Goal: Information Seeking & Learning: Learn about a topic

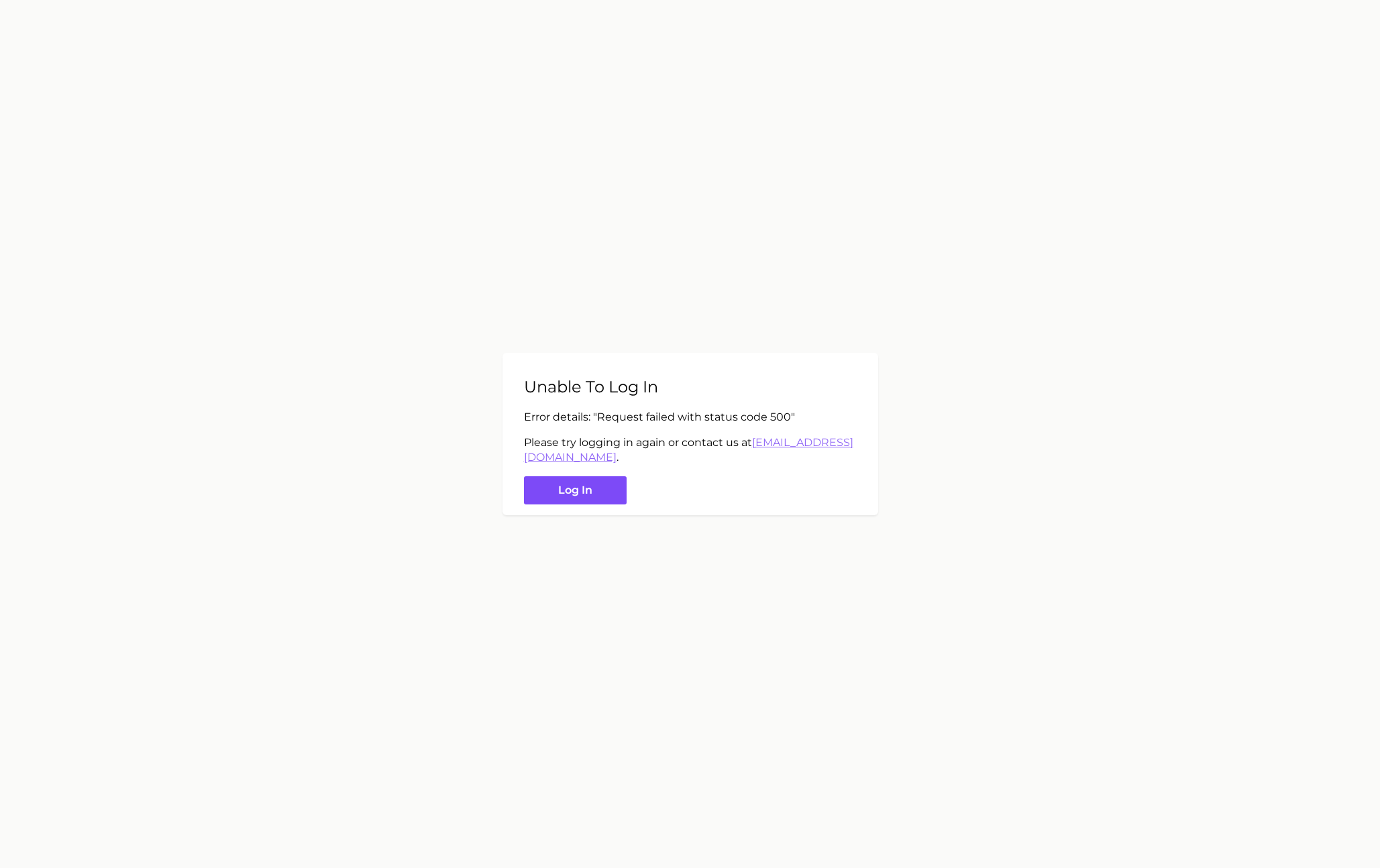
click at [582, 493] on button "Log in" at bounding box center [575, 491] width 103 height 29
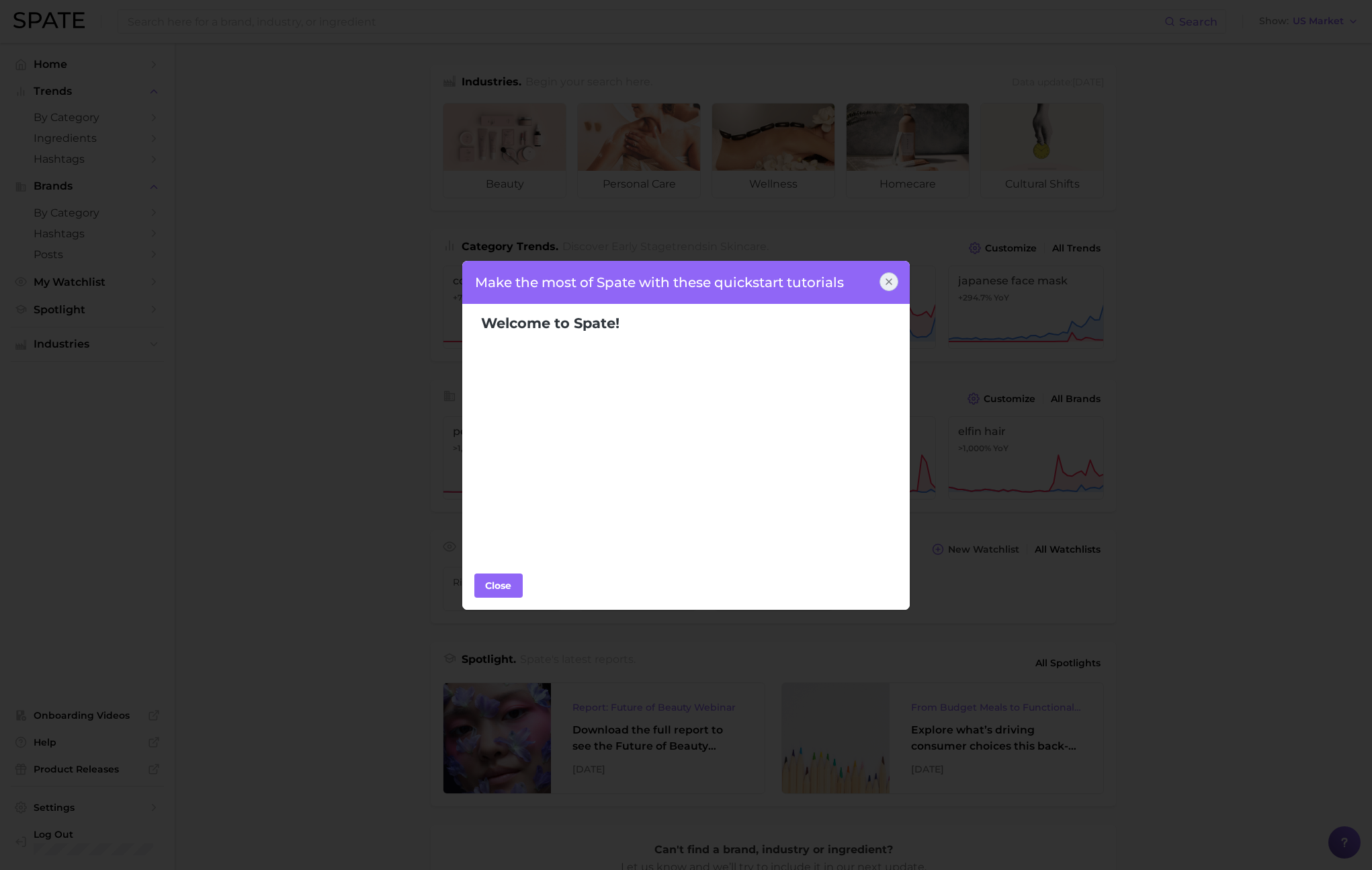
click at [887, 280] on icon at bounding box center [889, 281] width 5 height 5
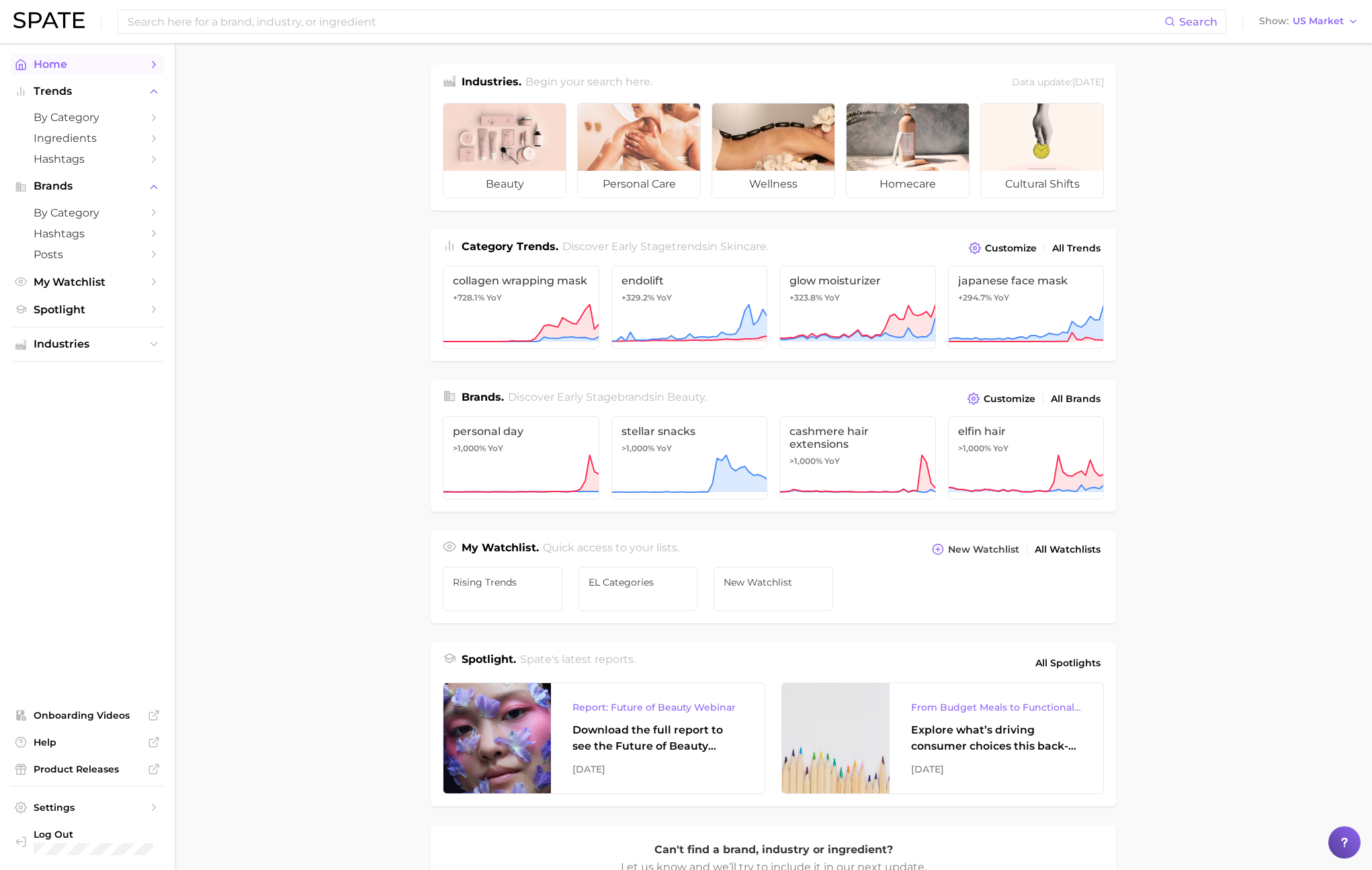
click at [77, 73] on link "Home" at bounding box center [87, 64] width 153 height 21
click at [1072, 249] on span "All Trends" at bounding box center [1076, 248] width 48 height 11
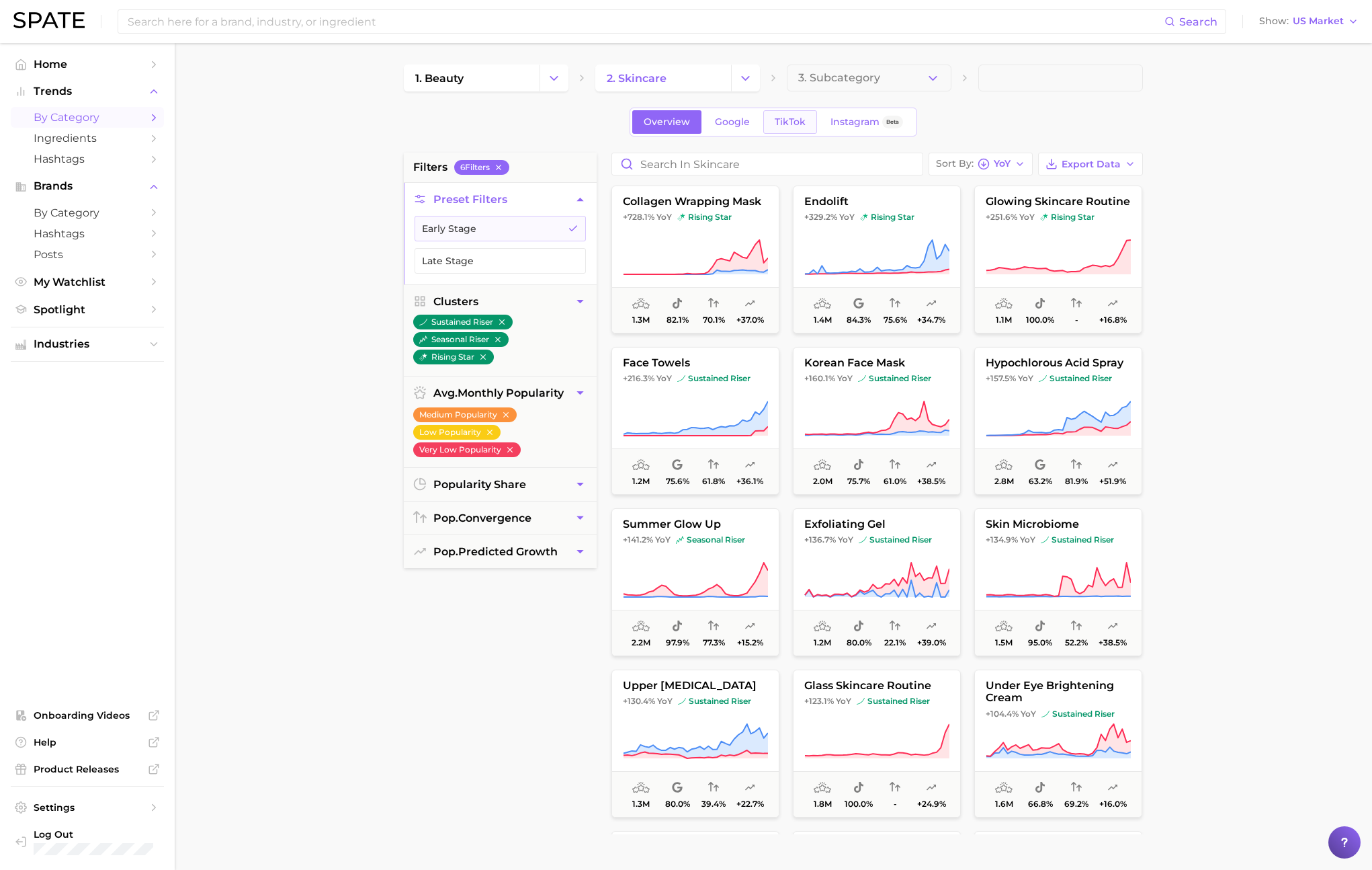
click at [812, 116] on link "TikTok" at bounding box center [790, 122] width 54 height 24
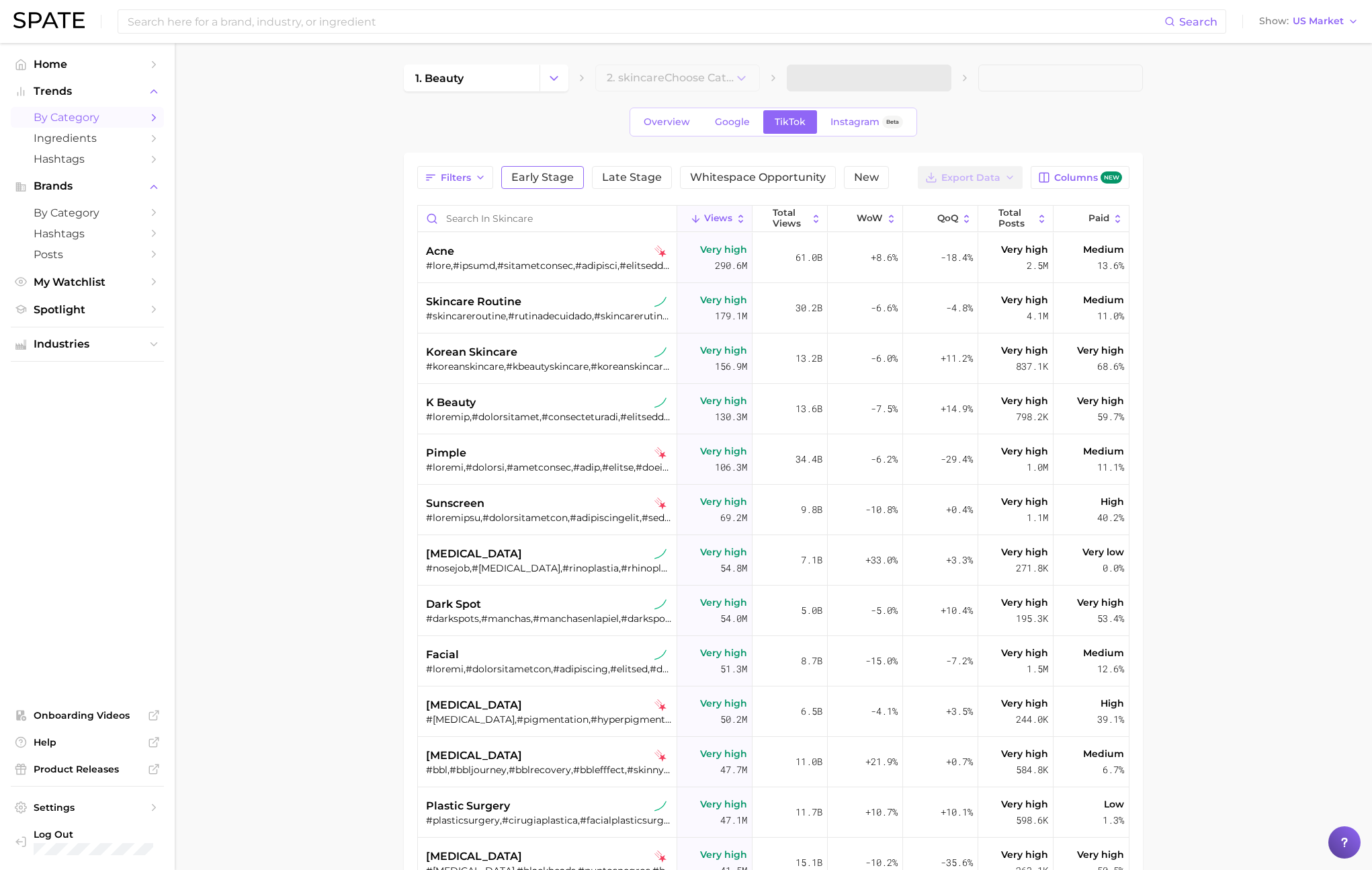
click at [537, 173] on span "Early Stage" at bounding box center [542, 177] width 62 height 11
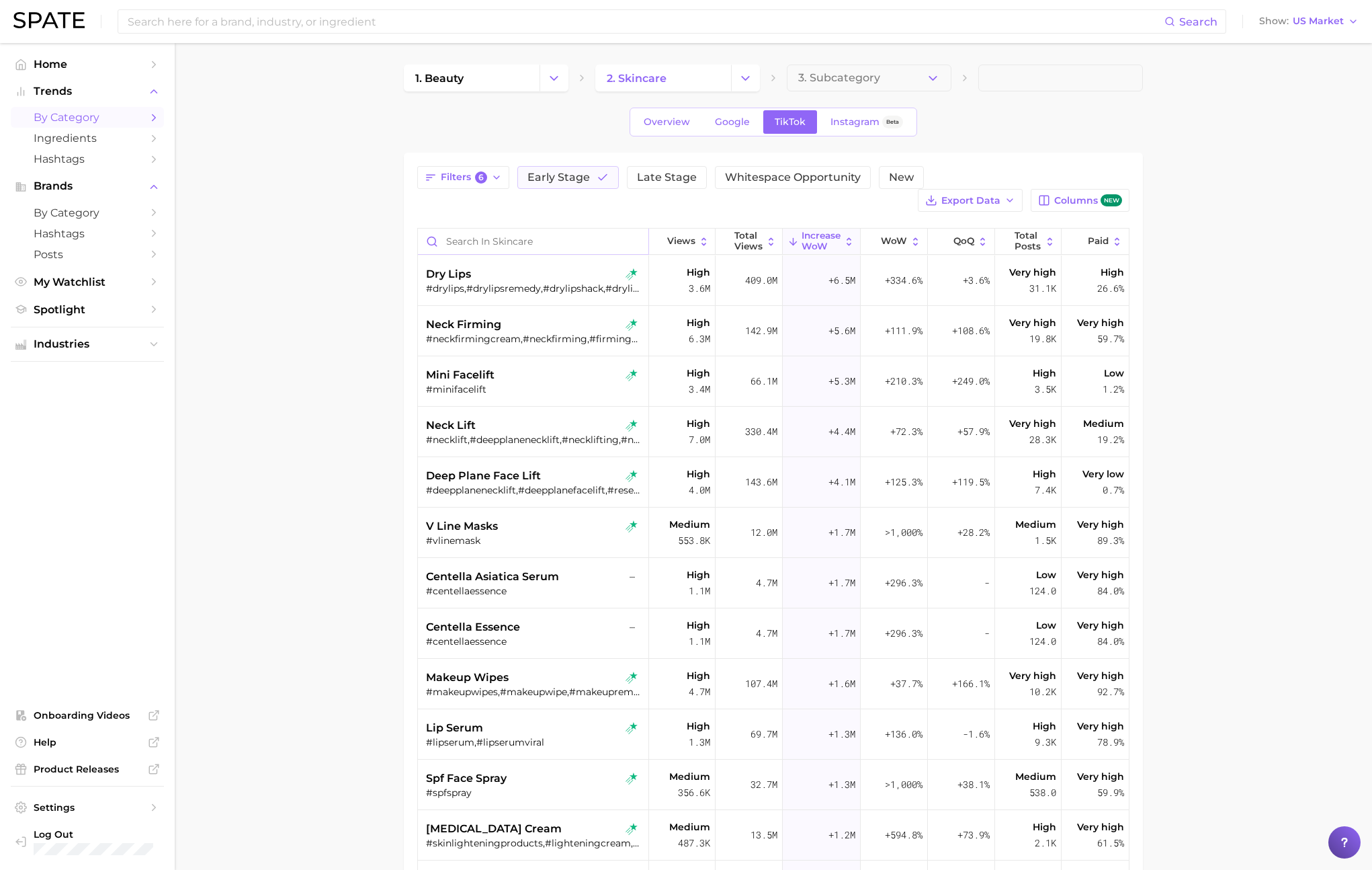
click at [505, 248] on input "Search in skincare" at bounding box center [533, 241] width 230 height 26
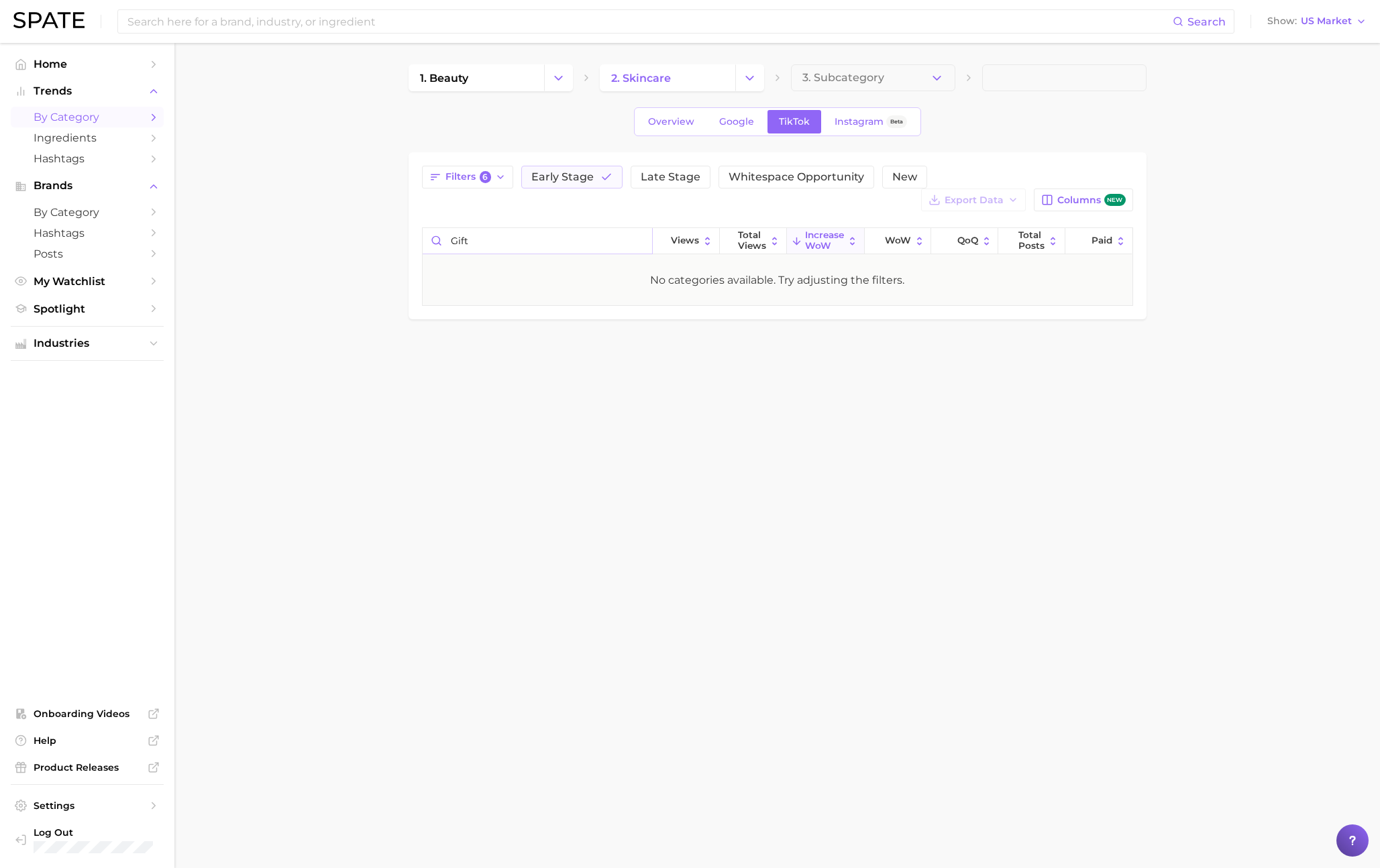
drag, startPoint x: 513, startPoint y: 249, endPoint x: 454, endPoint y: 249, distance: 59.0
click at [454, 249] on input "gift" at bounding box center [537, 241] width 230 height 26
type input "g"
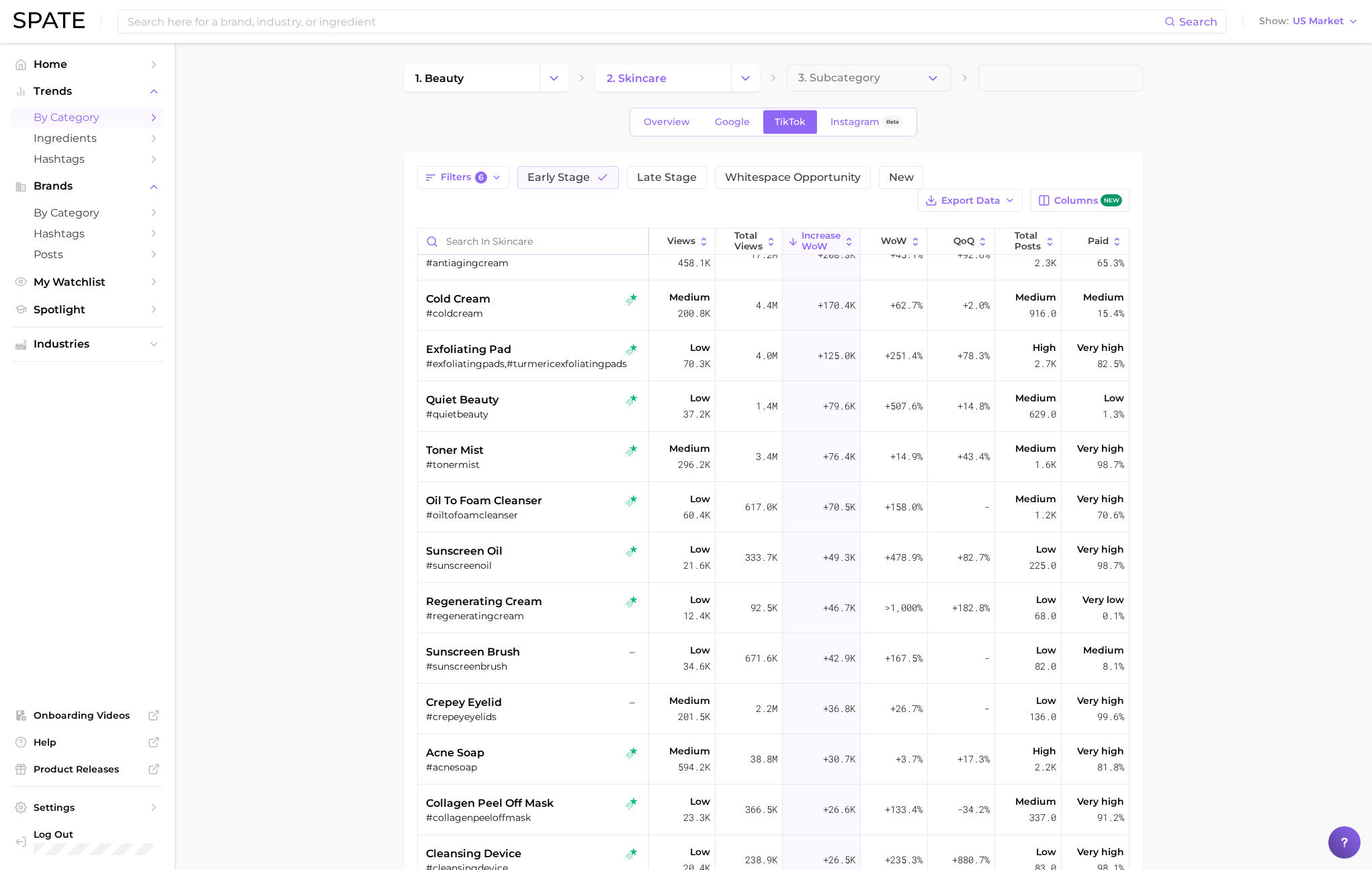
scroll to position [1391, 0]
